Goal: Information Seeking & Learning: Learn about a topic

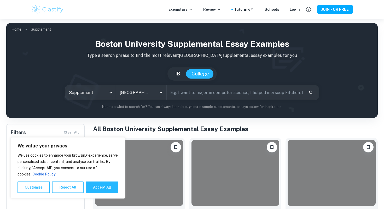
scroll to position [121, 0]
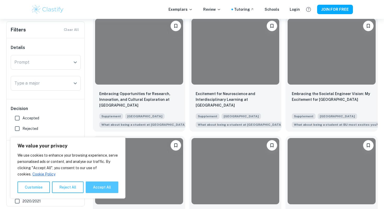
click at [97, 185] on button "Accept All" at bounding box center [102, 187] width 33 height 12
checkbox input "true"
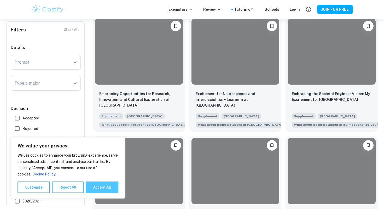
checkbox input "true"
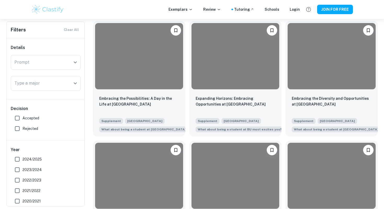
scroll to position [236, 0]
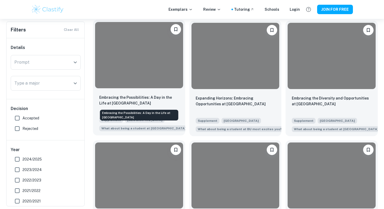
click at [139, 99] on p "Embracing the Possibilities: A Day in the Life at [GEOGRAPHIC_DATA]" at bounding box center [139, 100] width 80 height 12
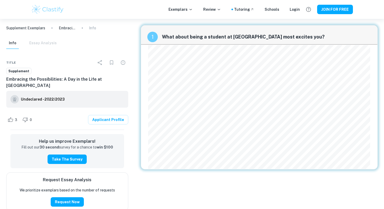
scroll to position [19, 0]
